Goal: Check status: Check status

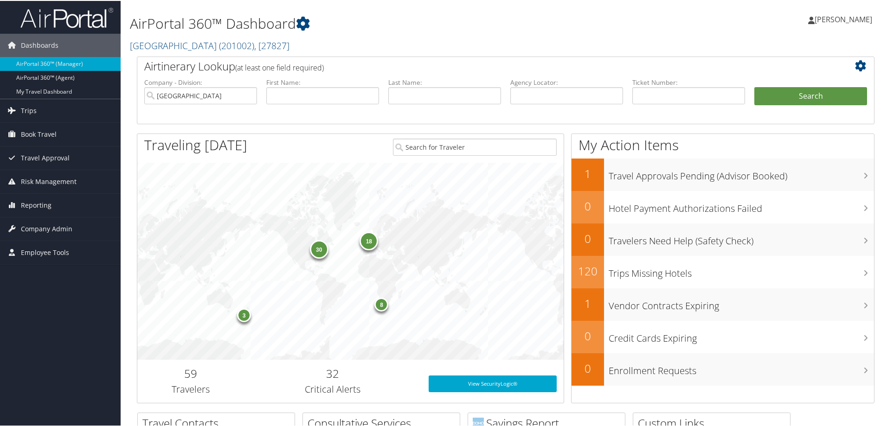
click at [48, 18] on img at bounding box center [66, 17] width 93 height 22
click at [42, 16] on img at bounding box center [66, 17] width 93 height 22
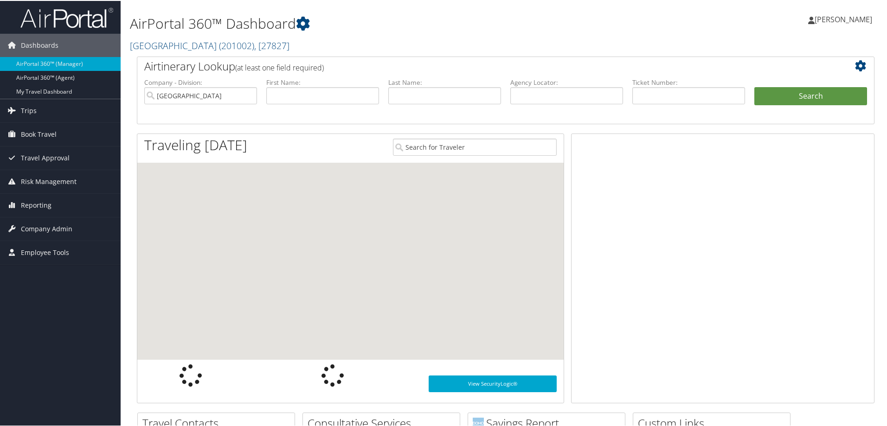
click at [27, 15] on img at bounding box center [66, 17] width 93 height 22
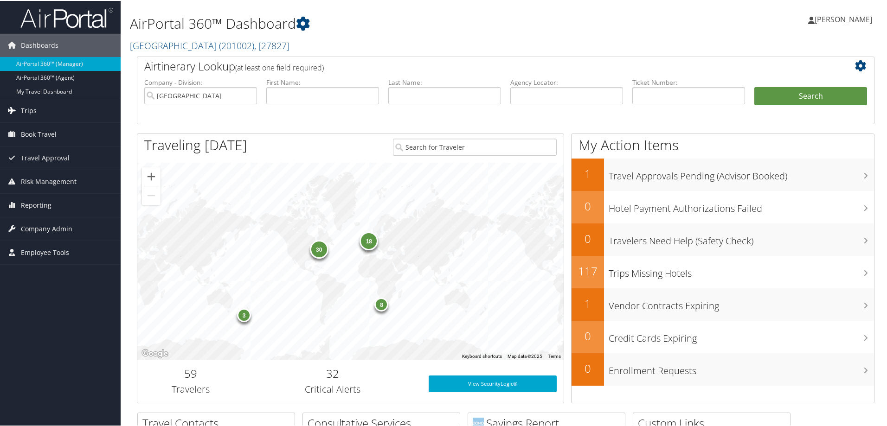
click at [30, 114] on span "Trips" at bounding box center [29, 109] width 16 height 23
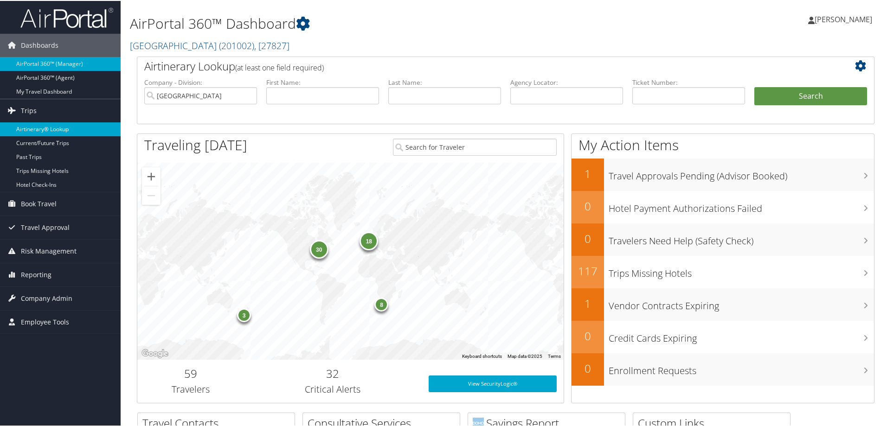
click at [32, 124] on link "Airtinerary® Lookup" at bounding box center [60, 129] width 121 height 14
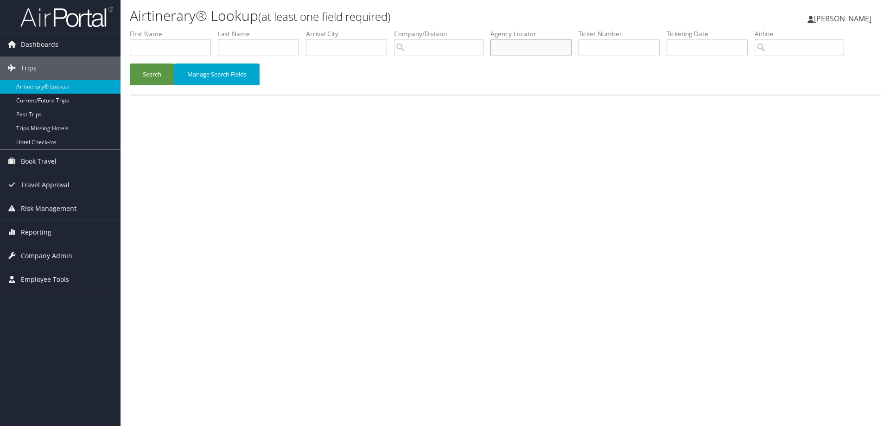
click at [512, 39] on input "text" at bounding box center [531, 47] width 81 height 17
paste input "C6ML34"
type input "C6ML34"
click at [142, 76] on button "Search" at bounding box center [152, 75] width 45 height 22
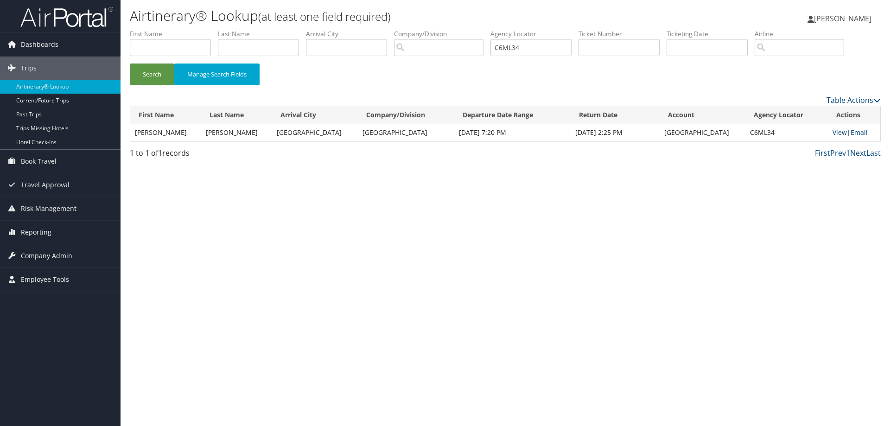
click at [835, 130] on link "View" at bounding box center [840, 132] width 14 height 9
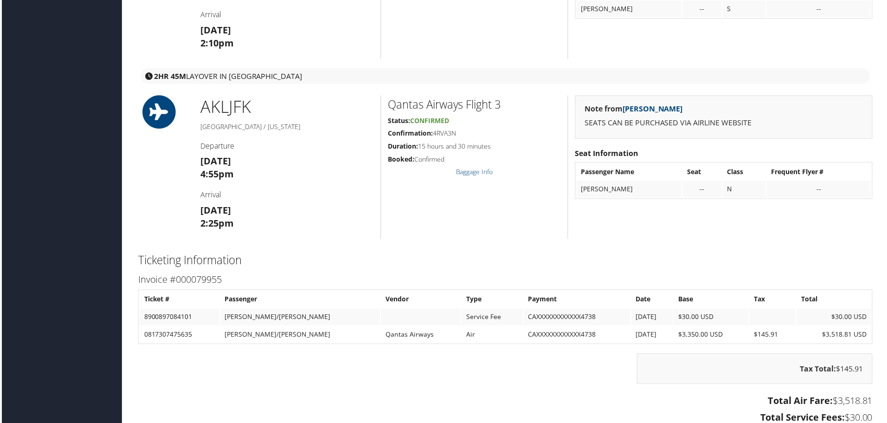
scroll to position [1185, 0]
